Goal: Transaction & Acquisition: Purchase product/service

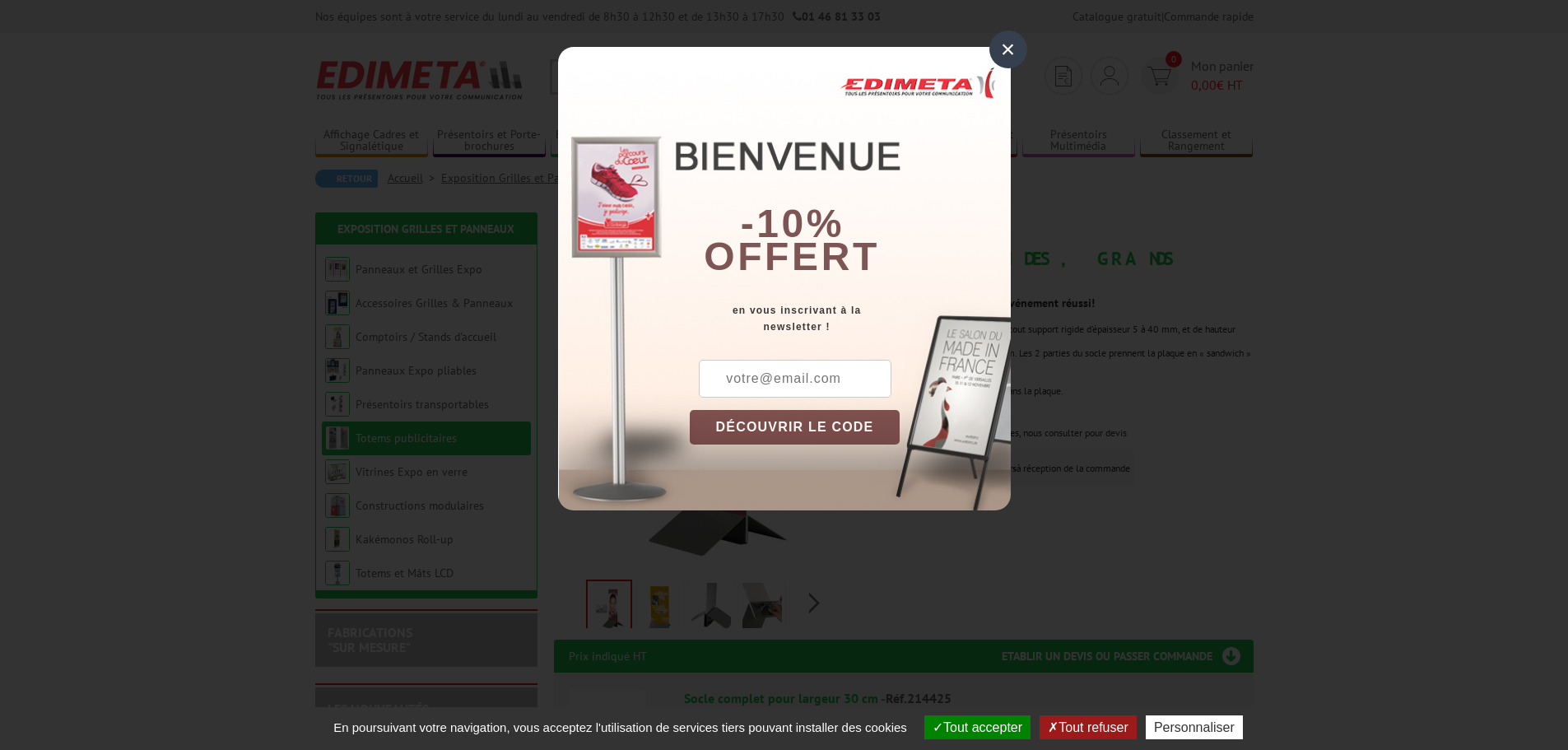
click at [1005, 52] on div "×" at bounding box center [1009, 50] width 38 height 38
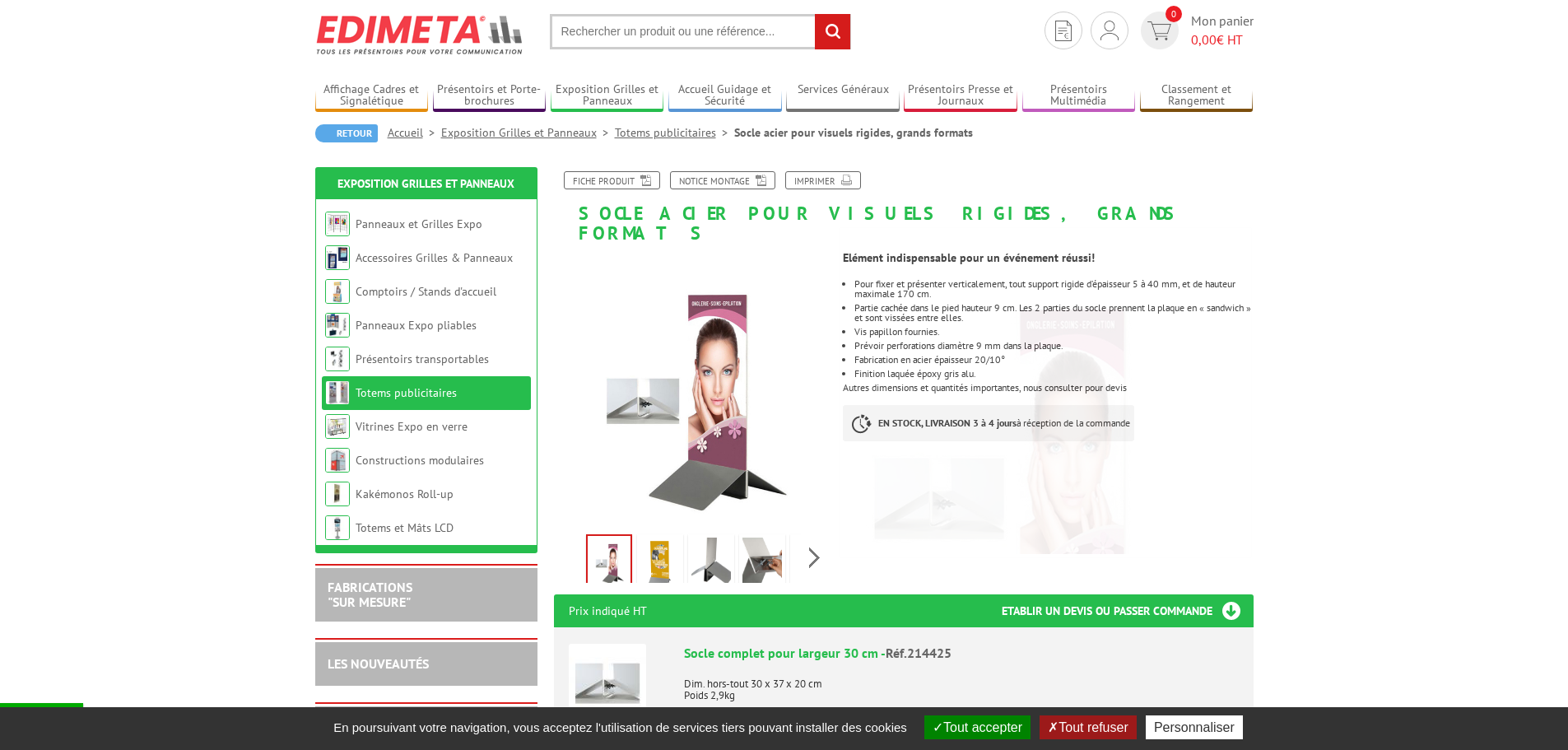
scroll to position [164, 0]
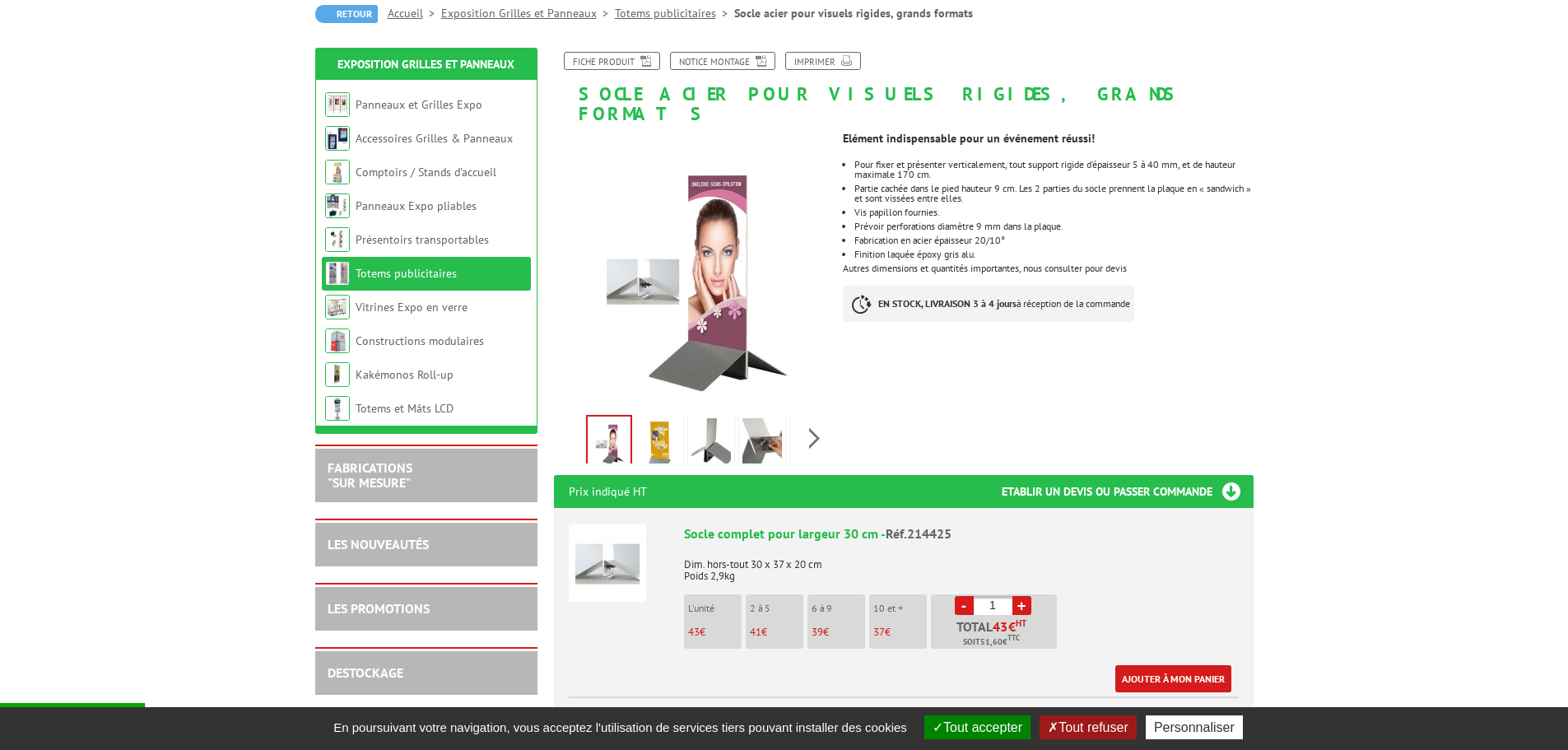
click at [661, 423] on img at bounding box center [660, 444] width 40 height 51
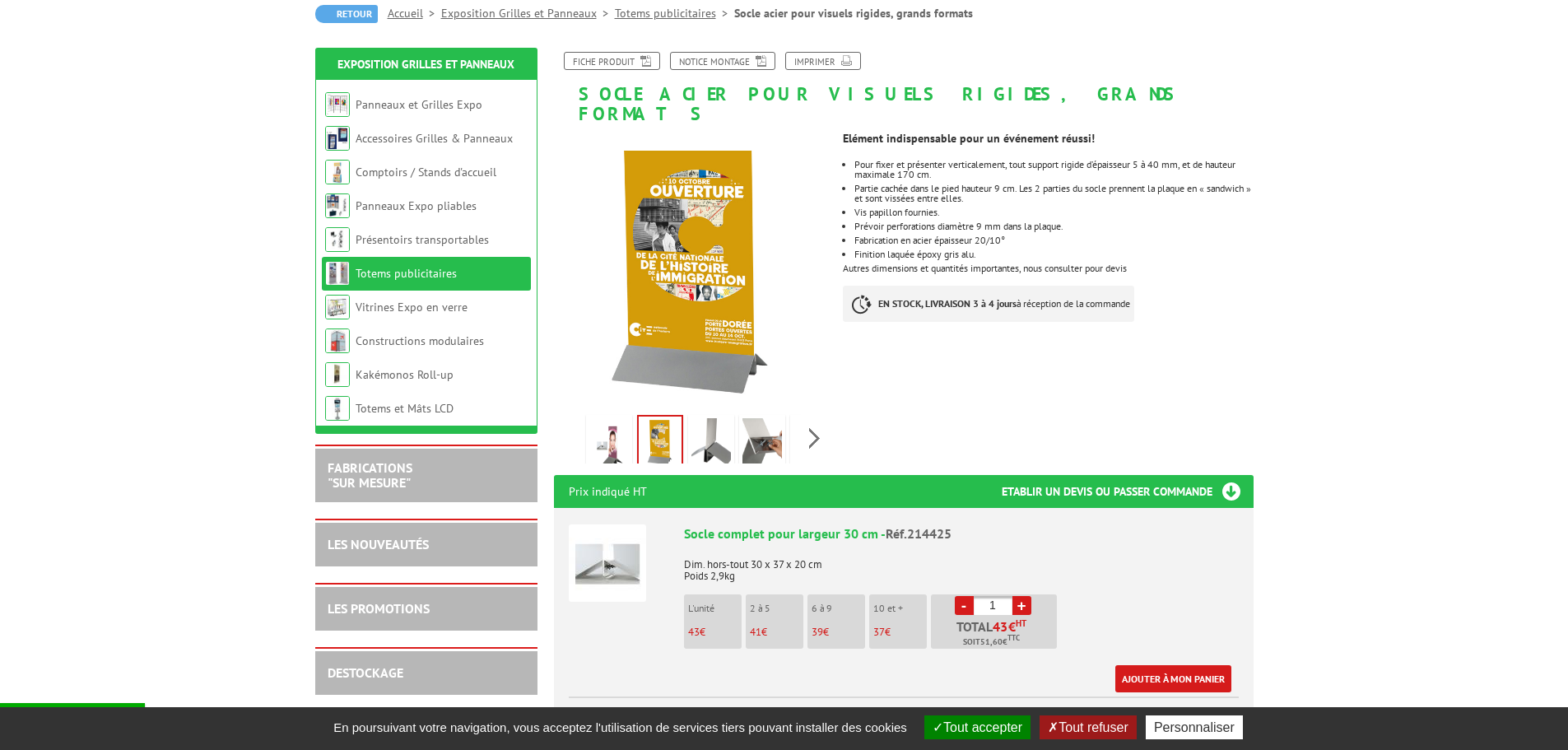
click at [702, 424] on img at bounding box center [711, 444] width 40 height 51
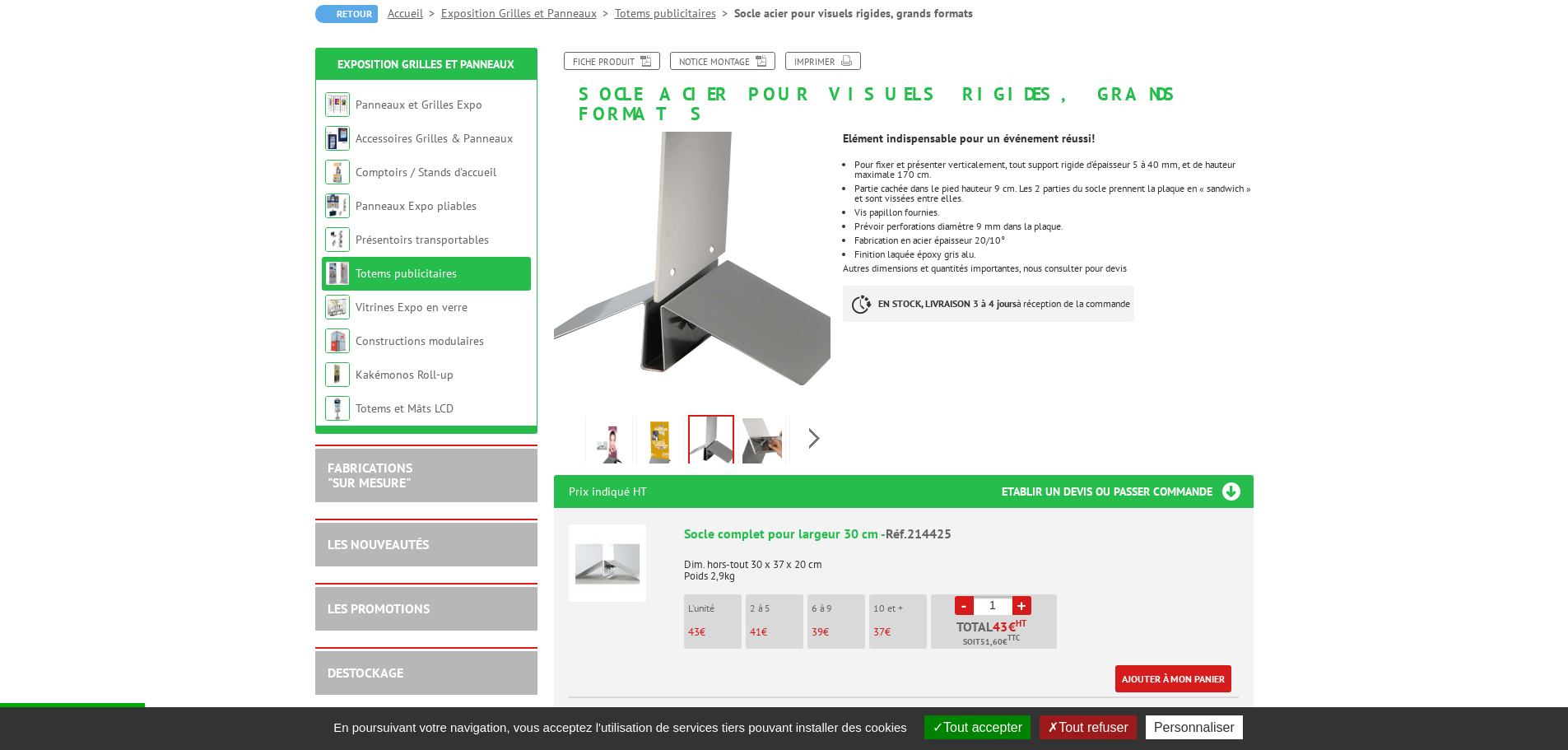
click at [760, 426] on img at bounding box center [762, 444] width 40 height 51
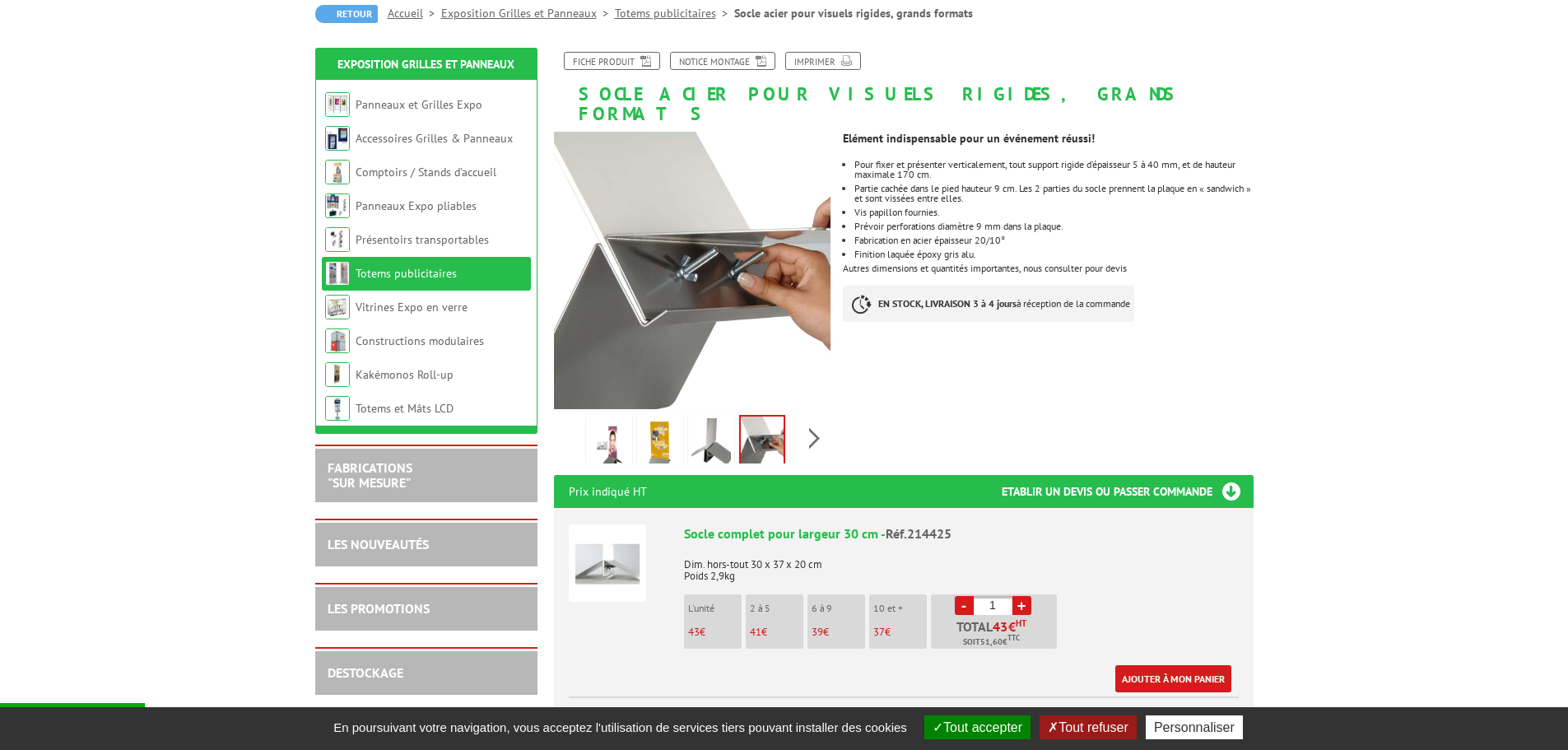
click at [647, 419] on img at bounding box center [660, 444] width 40 height 51
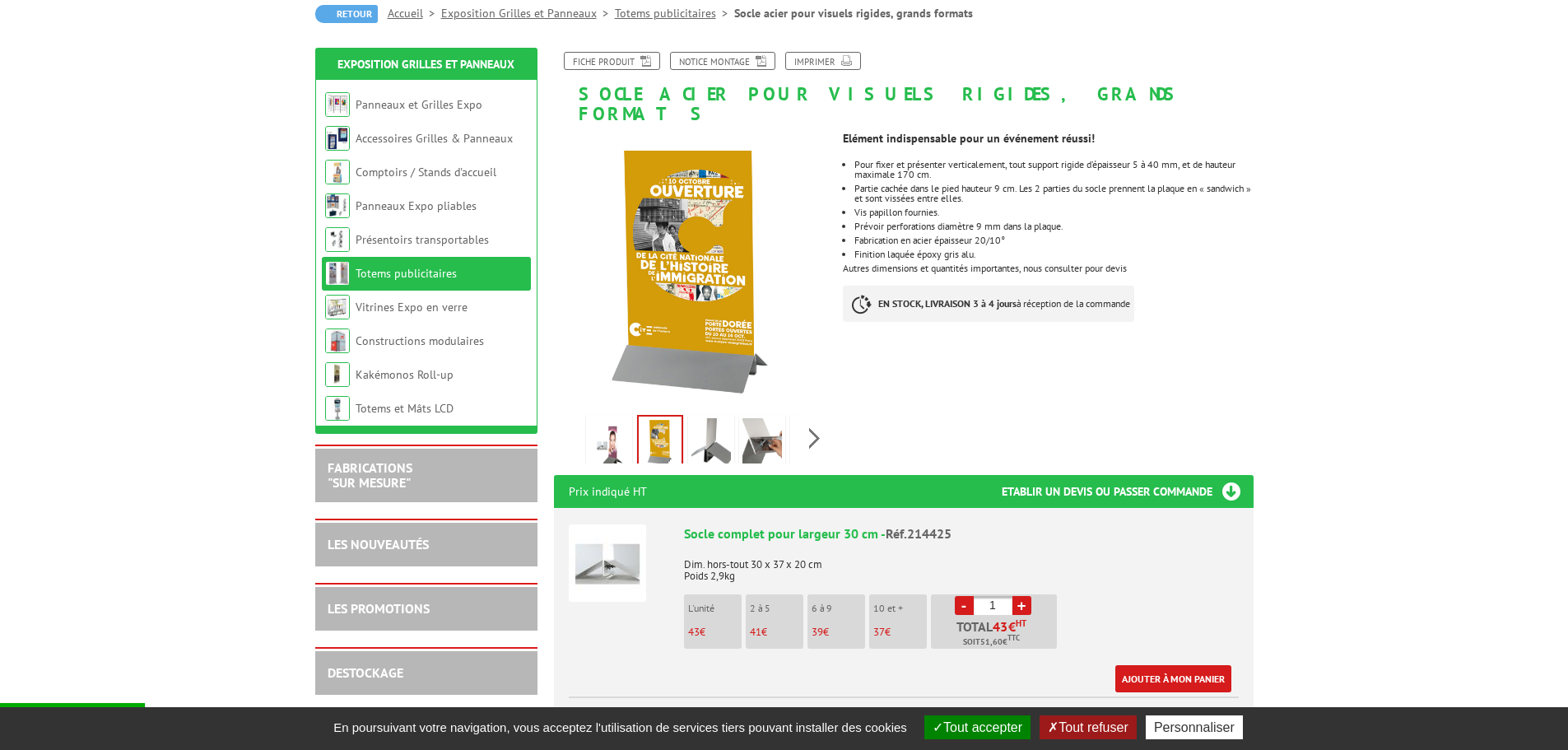
click at [606, 423] on img at bounding box center [609, 444] width 40 height 51
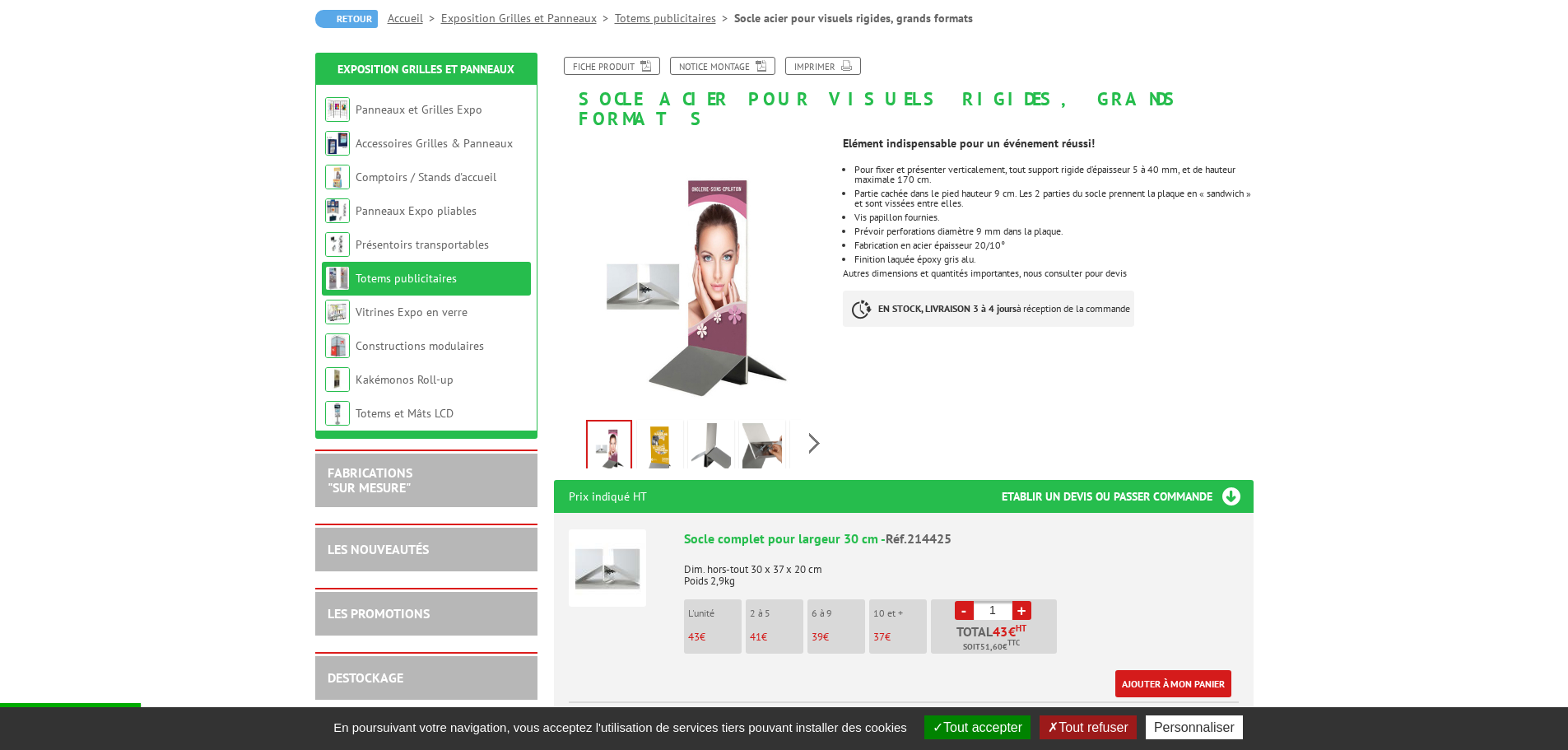
scroll to position [247, 0]
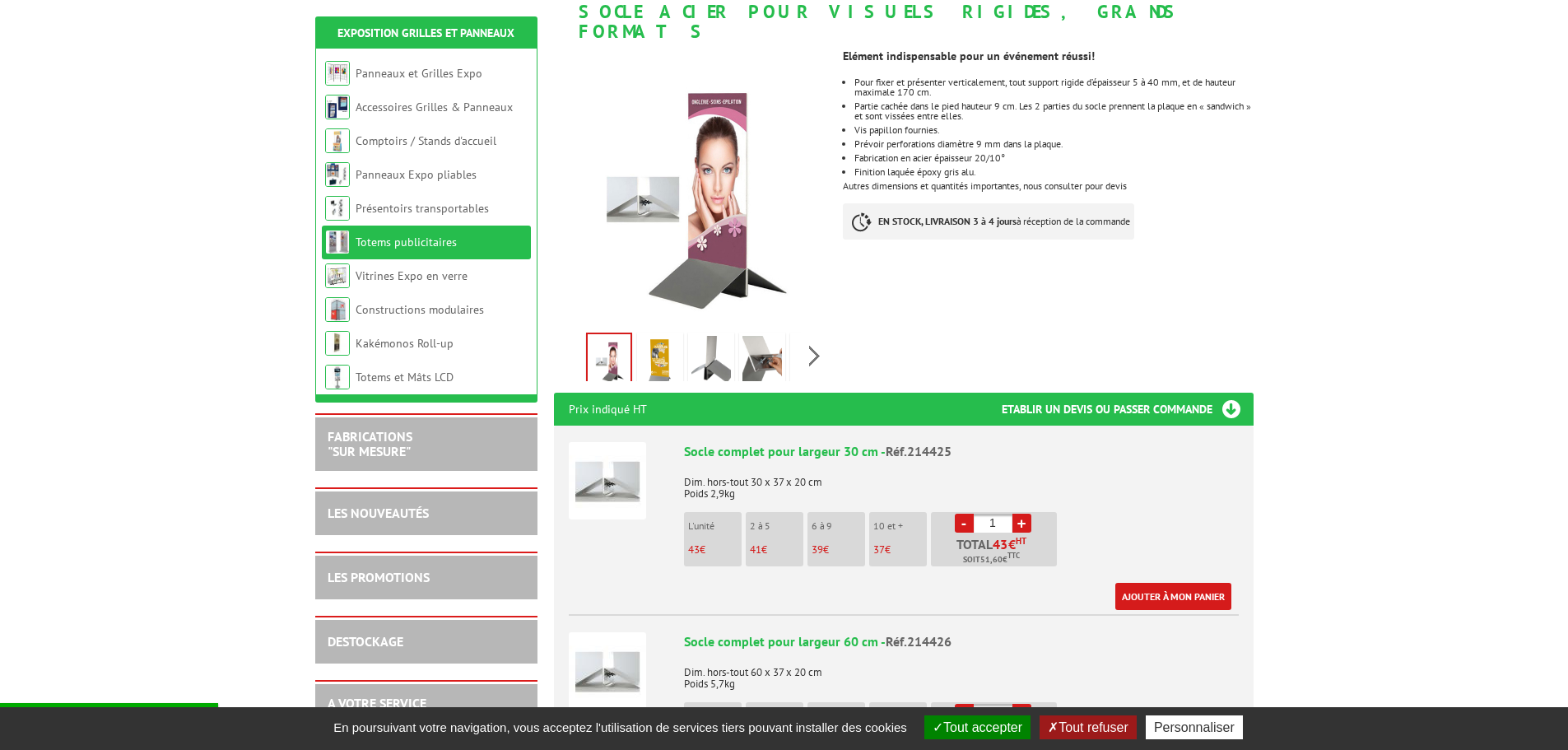
click at [1026, 514] on link "+" at bounding box center [1021, 523] width 19 height 19
click at [1025, 514] on link "+" at bounding box center [1021, 523] width 19 height 19
type input "4"
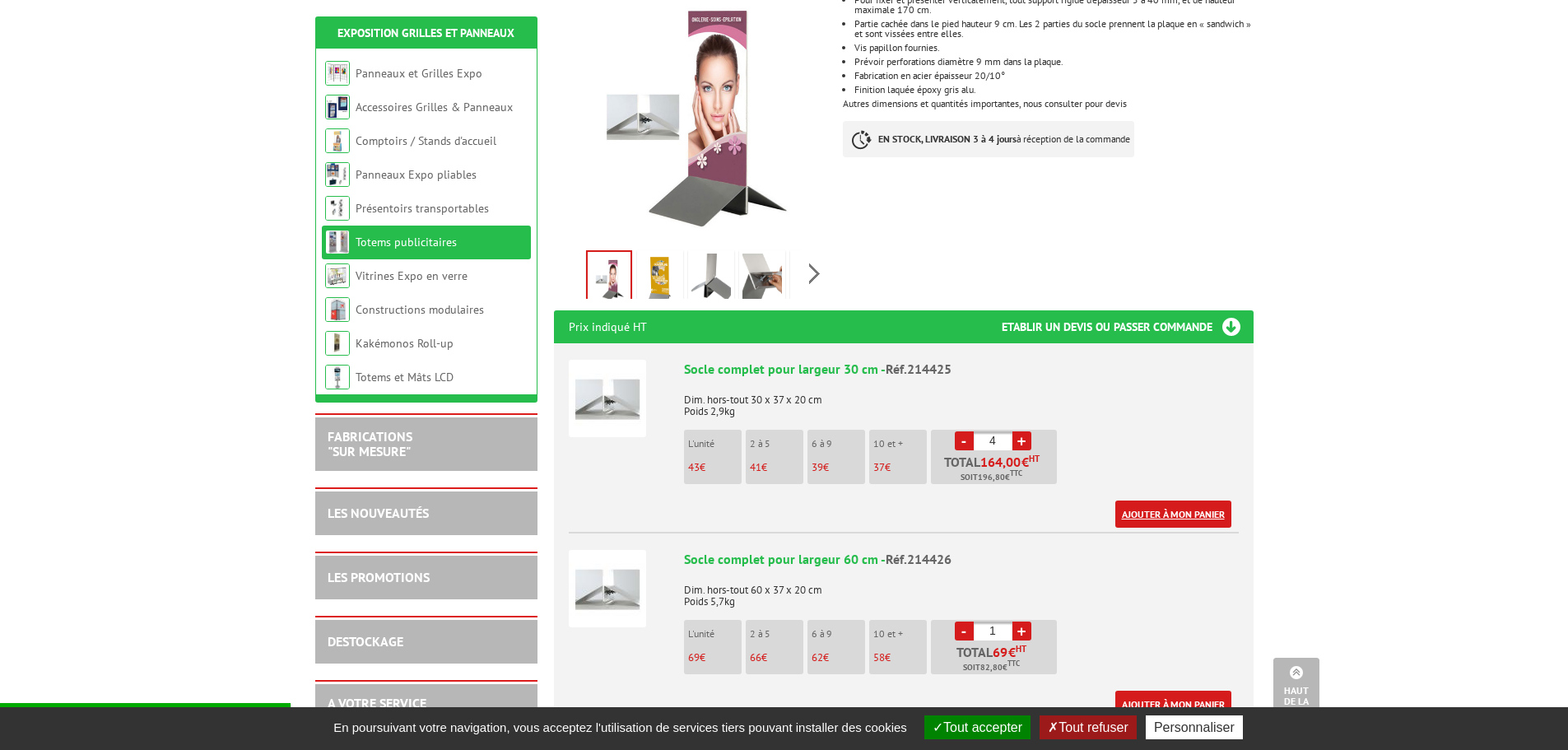
click at [1169, 502] on link "Ajouter à mon panier" at bounding box center [1173, 514] width 116 height 27
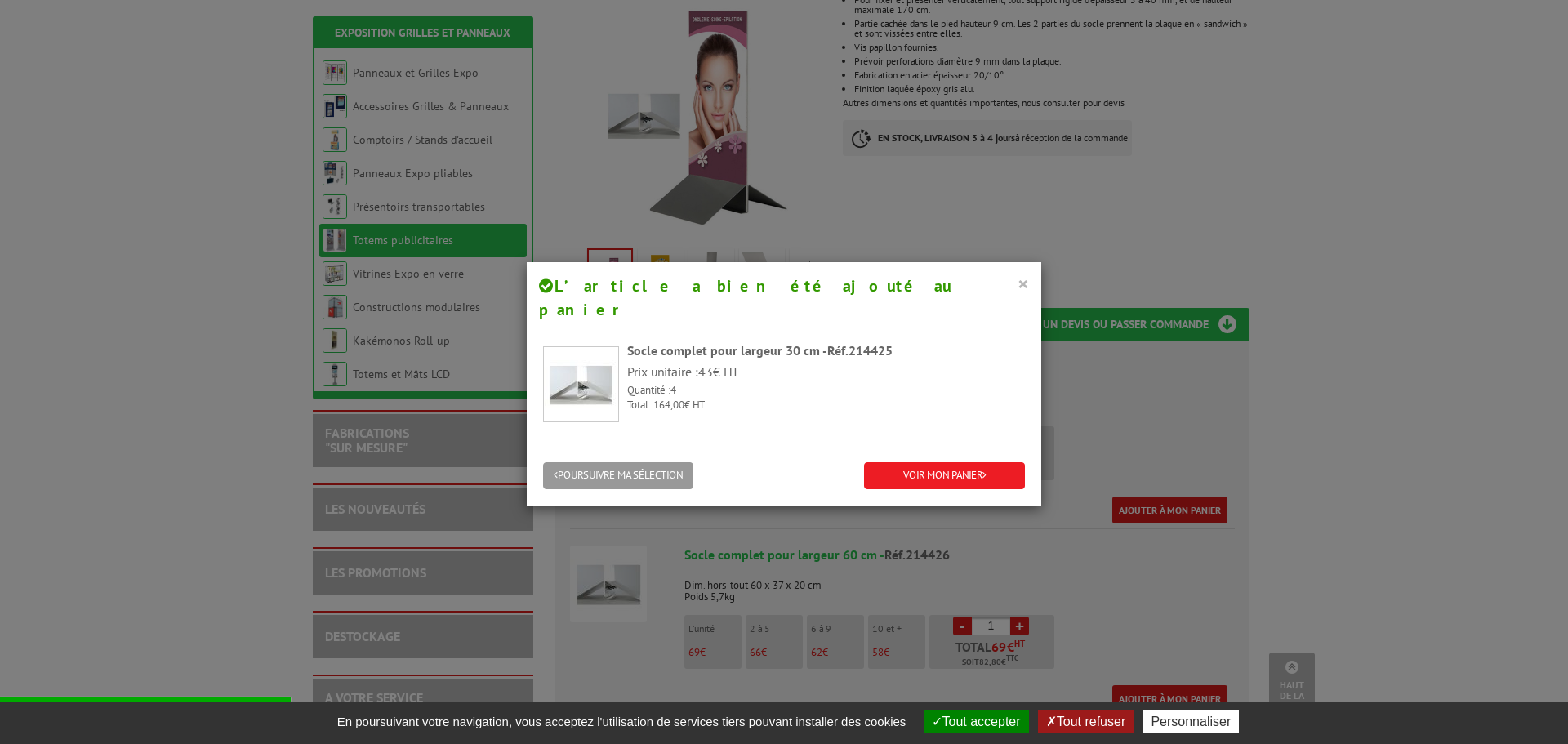
click at [1020, 279] on button "×" at bounding box center [1023, 283] width 12 height 21
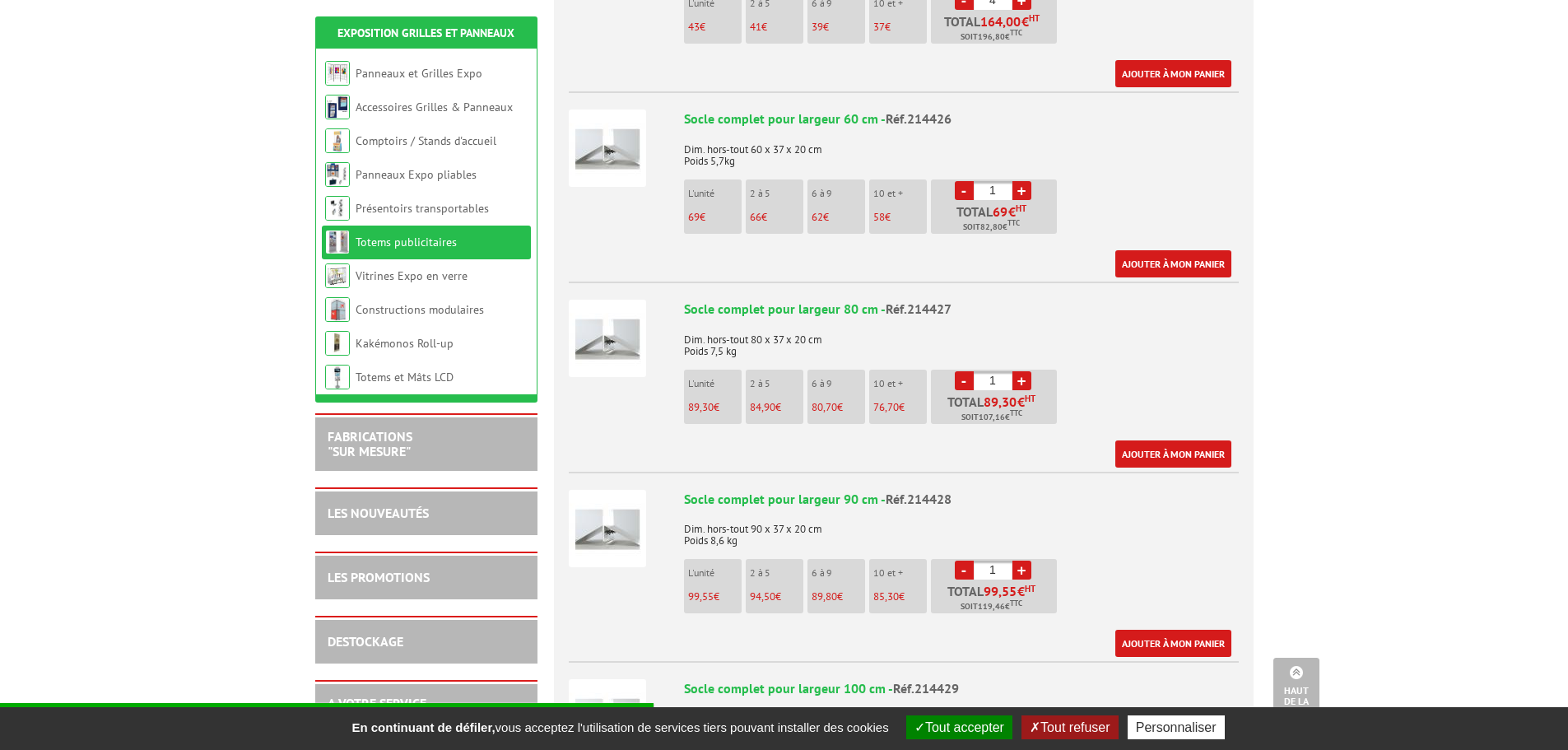
scroll to position [741, 0]
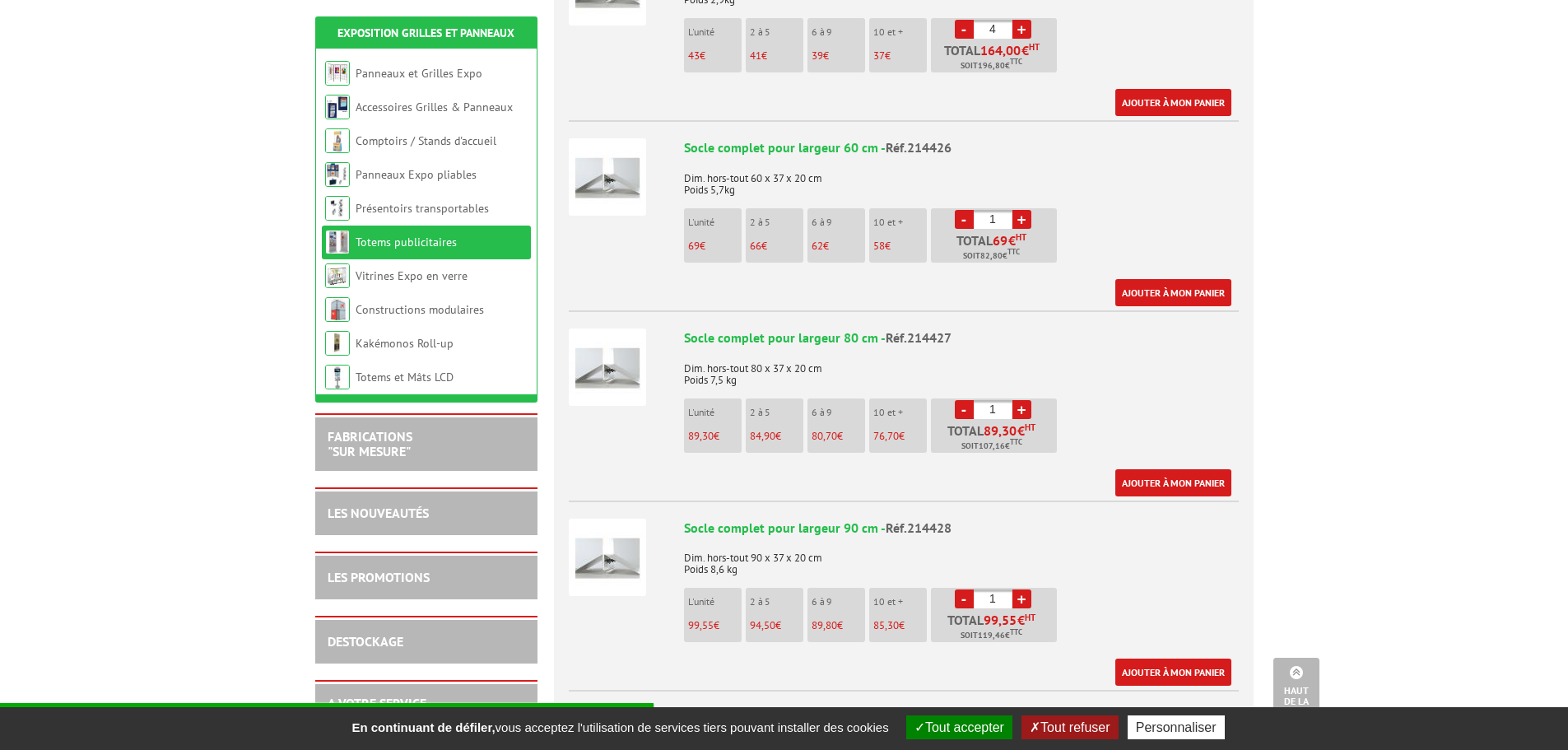
click at [628, 525] on img at bounding box center [607, 557] width 77 height 77
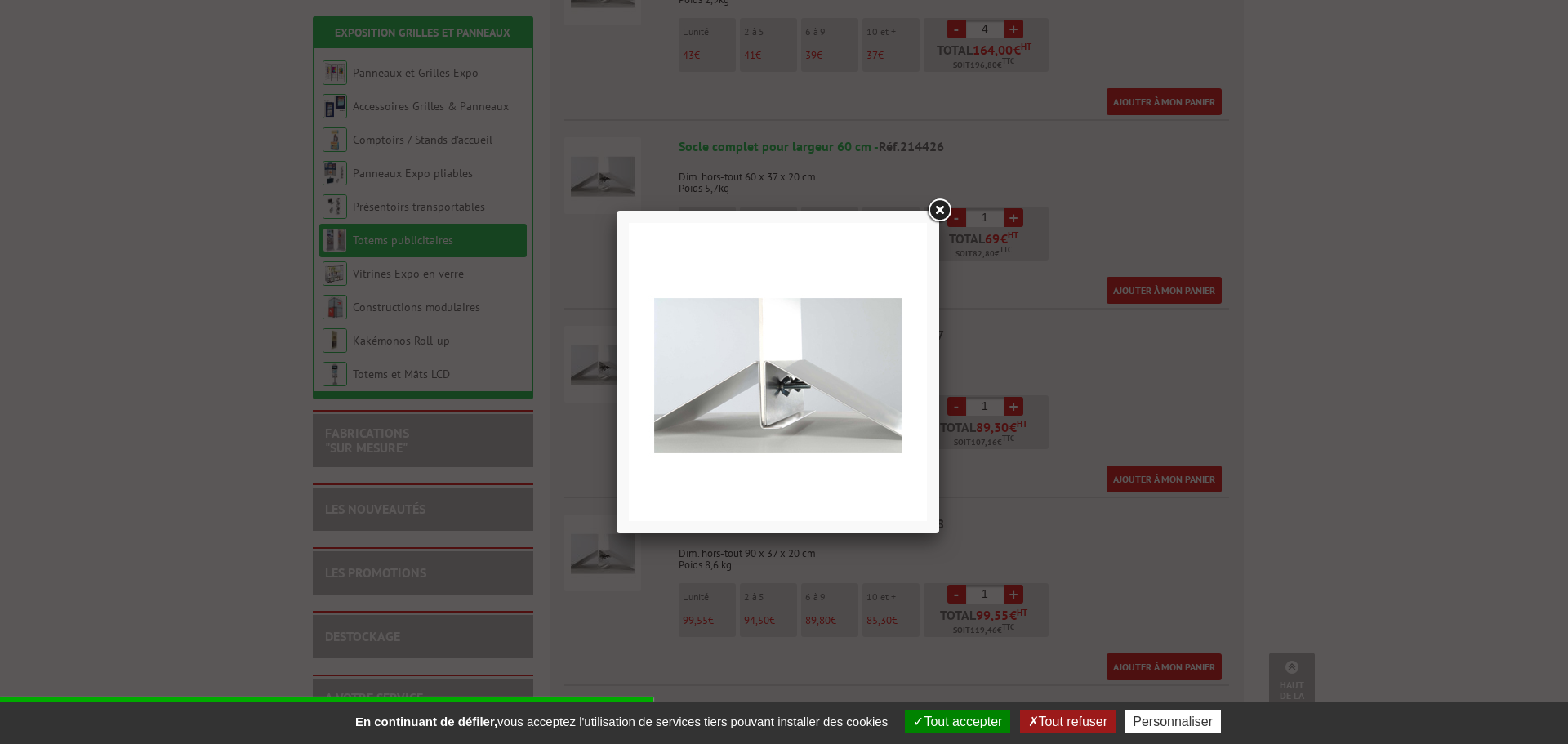
click at [941, 212] on link at bounding box center [939, 211] width 30 height 30
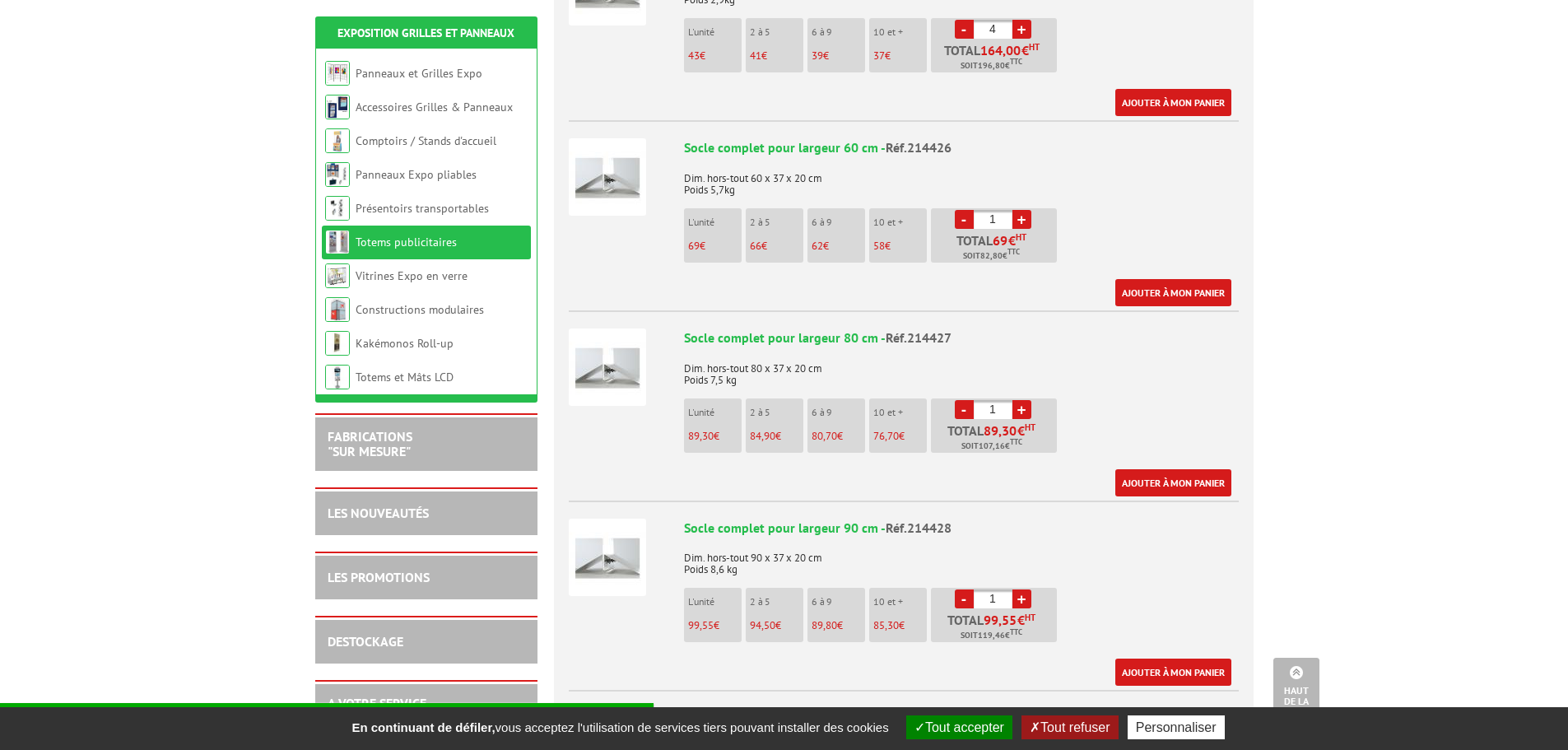
click at [749, 519] on div "Socle complet pour largeur 90 cm - Réf.214428" at bounding box center [961, 528] width 554 height 19
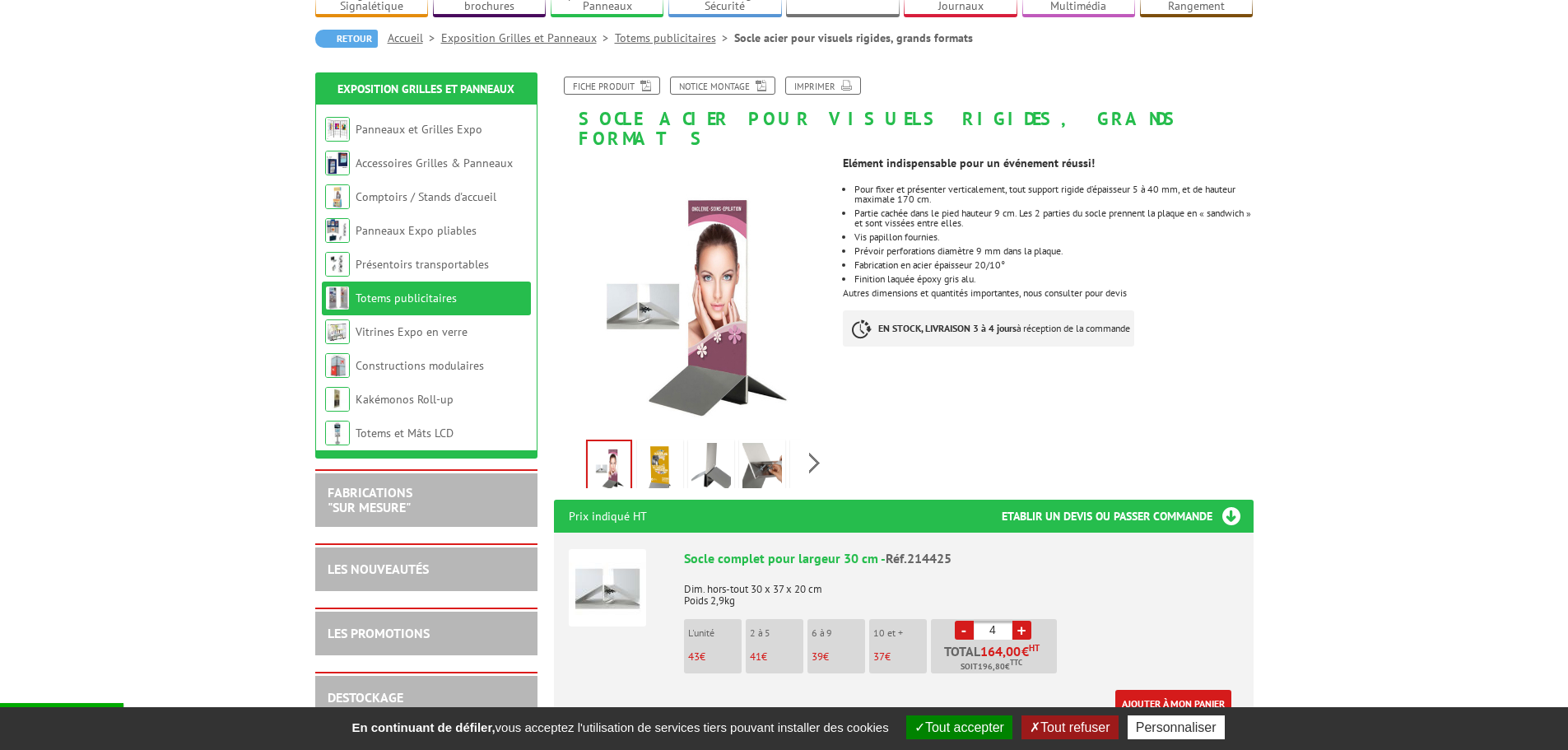
scroll to position [164, 0]
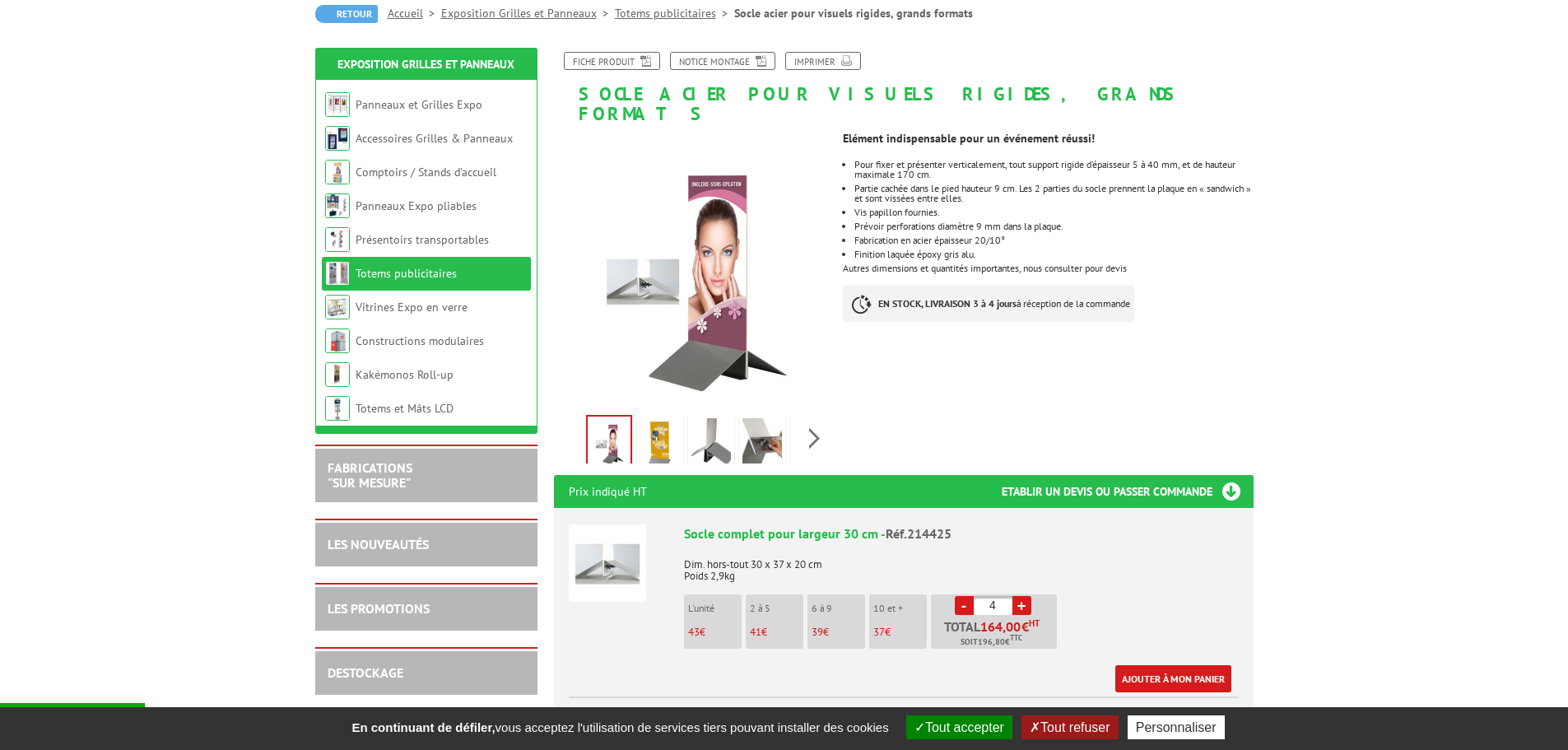
click at [661, 424] on img at bounding box center [660, 444] width 40 height 51
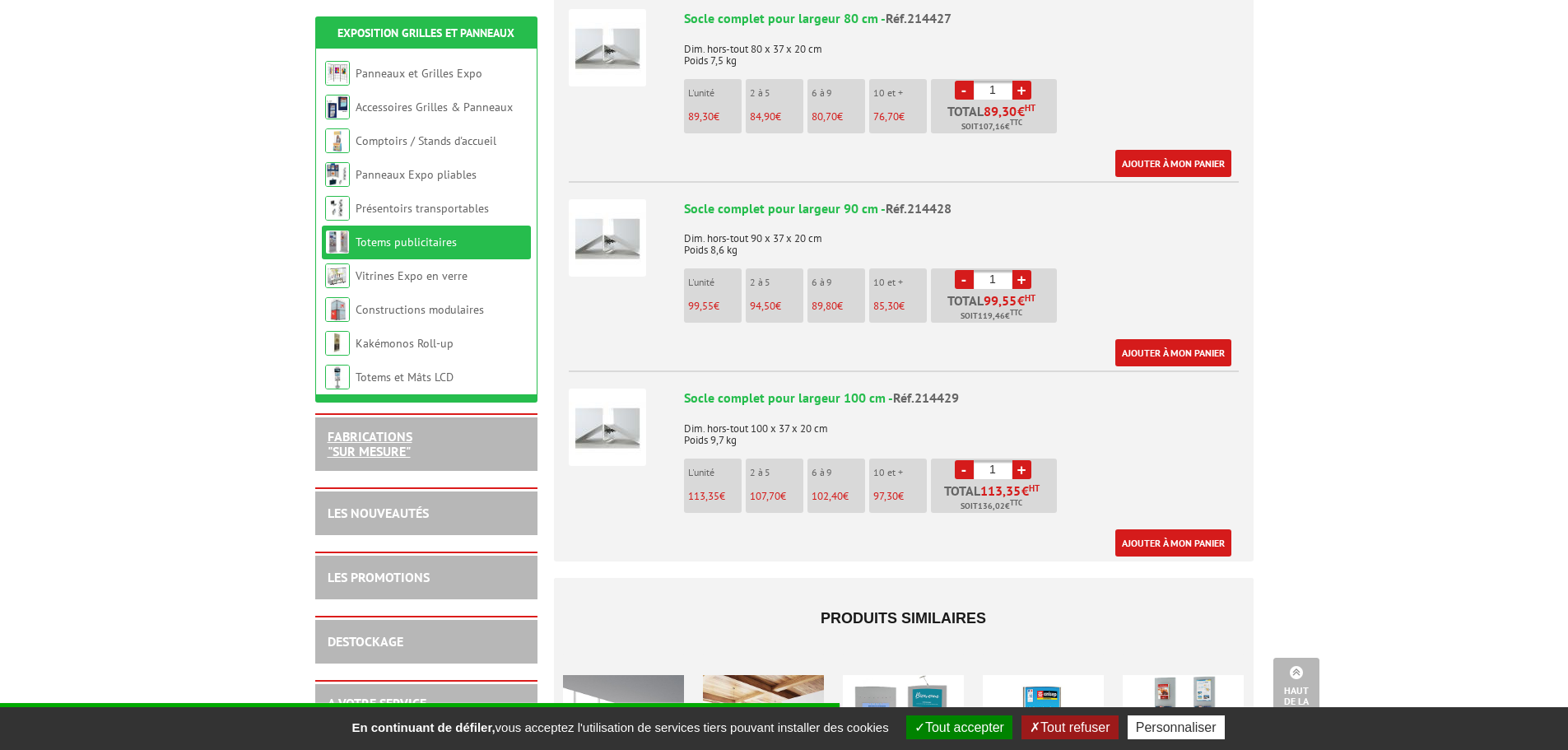
scroll to position [947, 0]
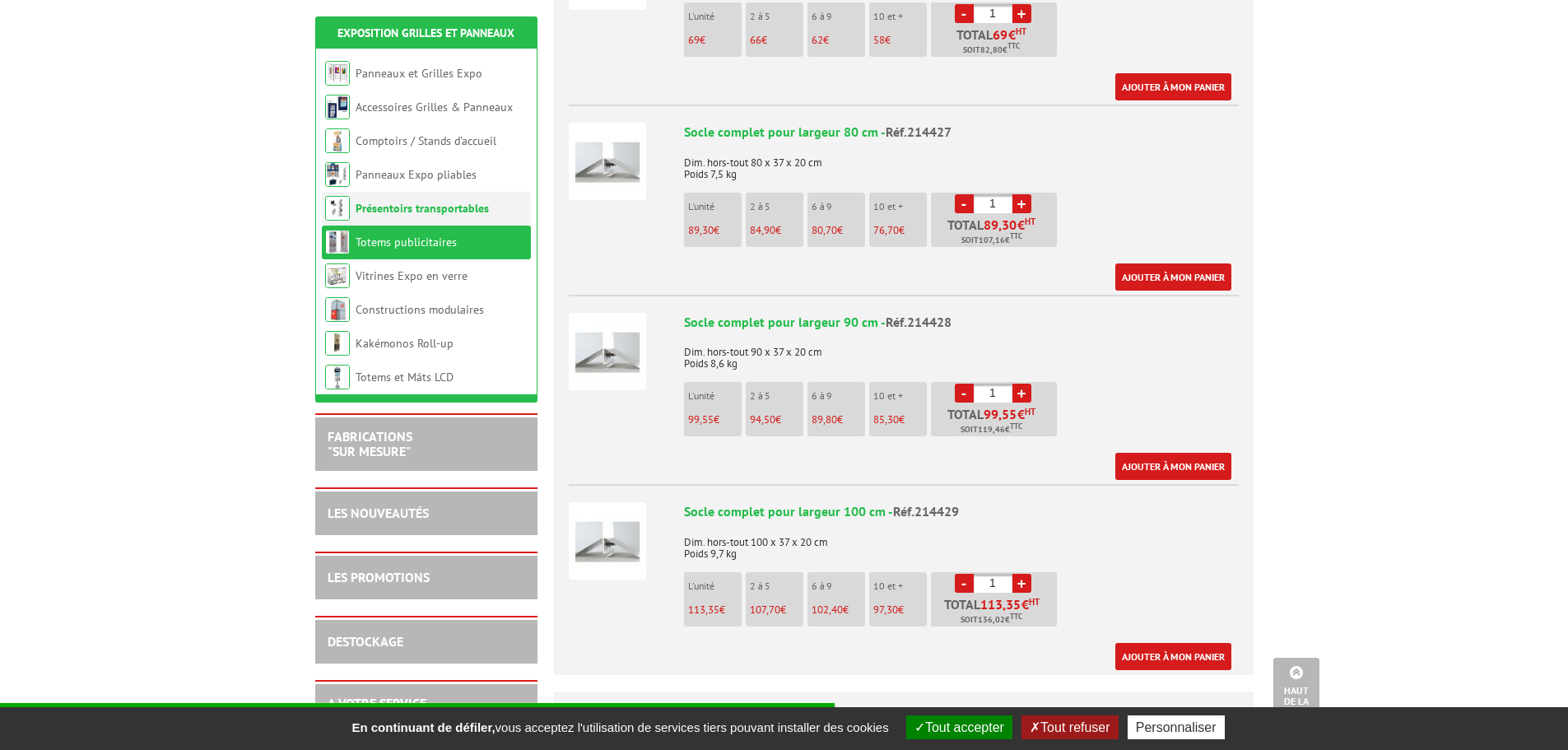
click at [423, 203] on link "Présentoirs transportables" at bounding box center [422, 208] width 134 height 15
